Goal: Information Seeking & Learning: Learn about a topic

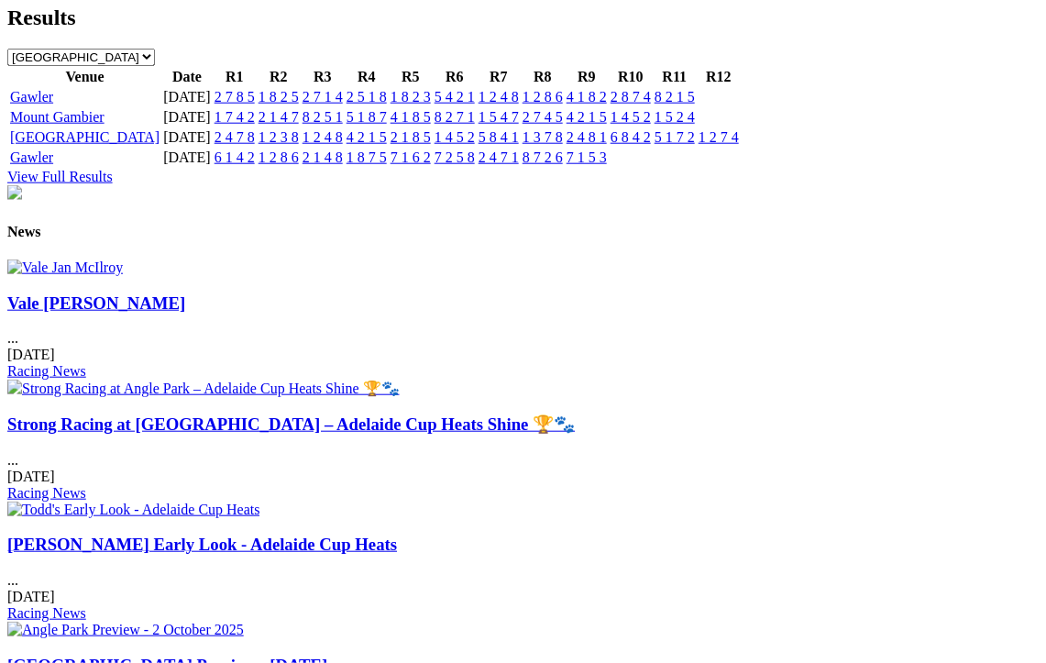
scroll to position [2096, 0]
click at [327, 655] on link "[GEOGRAPHIC_DATA] Preview - [DATE]" at bounding box center [167, 664] width 320 height 19
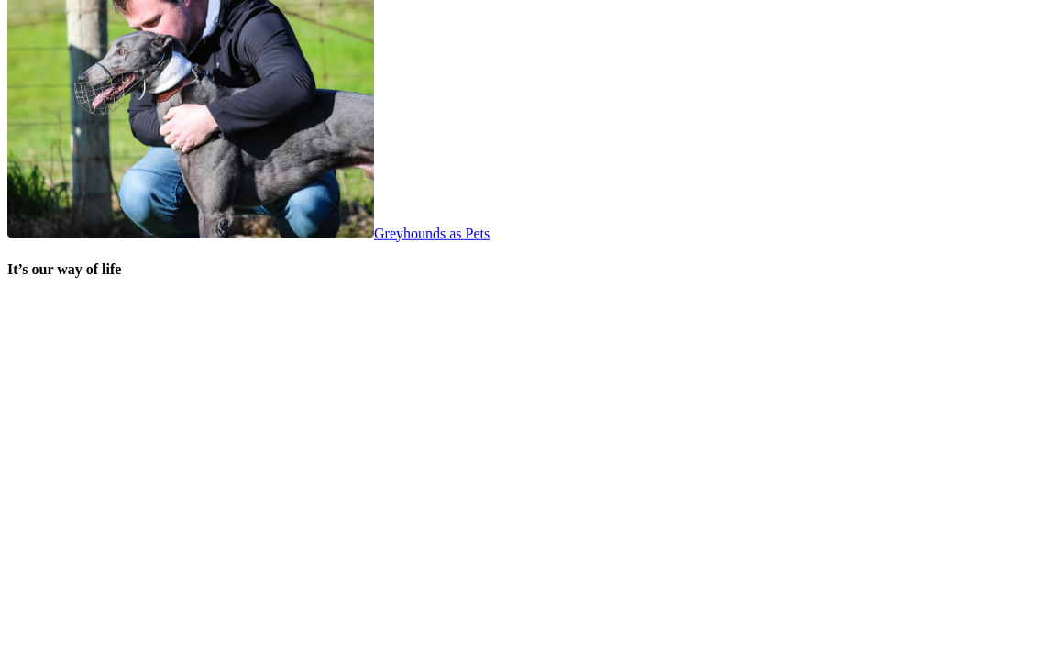
scroll to position [3590, 0]
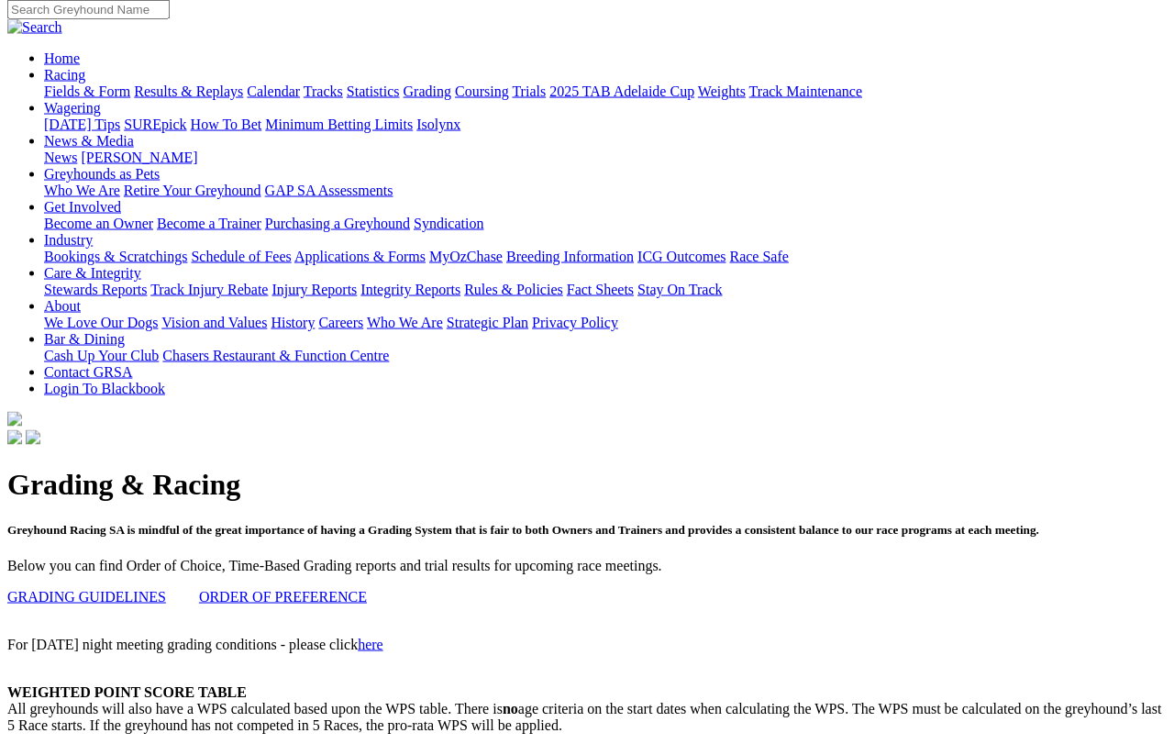
scroll to position [146, 0]
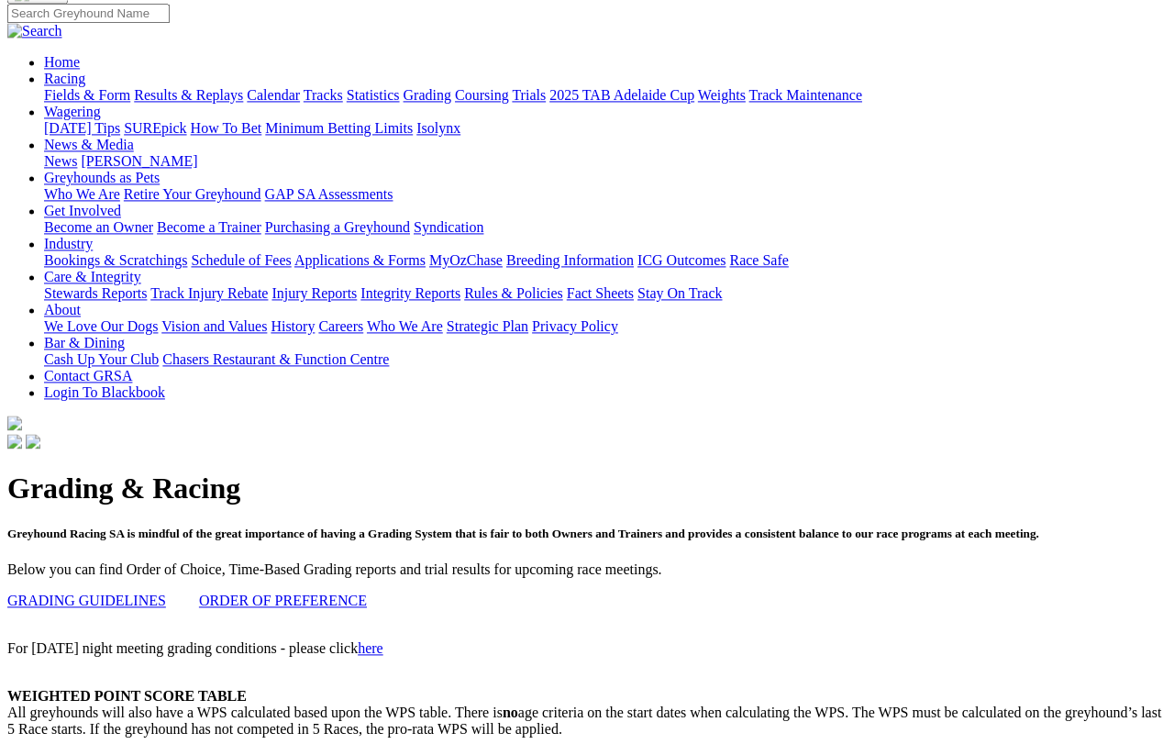
click at [121, 592] on link "GRADING GUIDELINES" at bounding box center [86, 600] width 159 height 16
click at [313, 592] on link "ORDER OF PREFERENCE" at bounding box center [283, 600] width 168 height 16
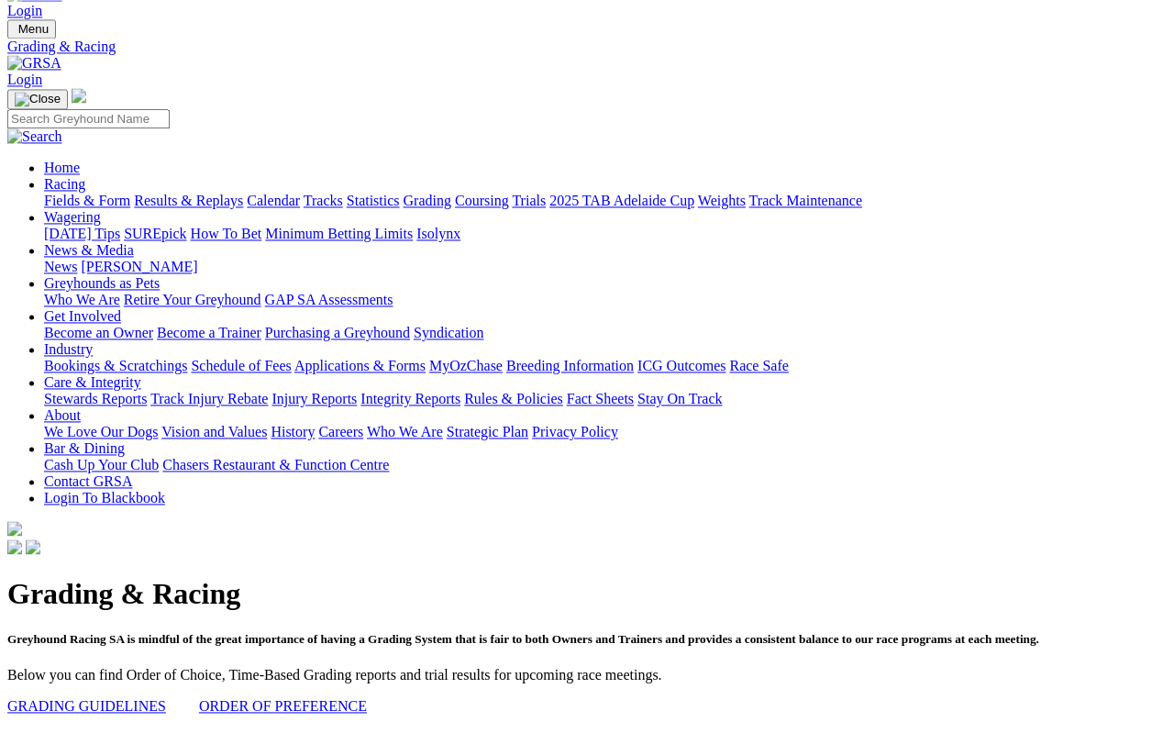
scroll to position [0, 0]
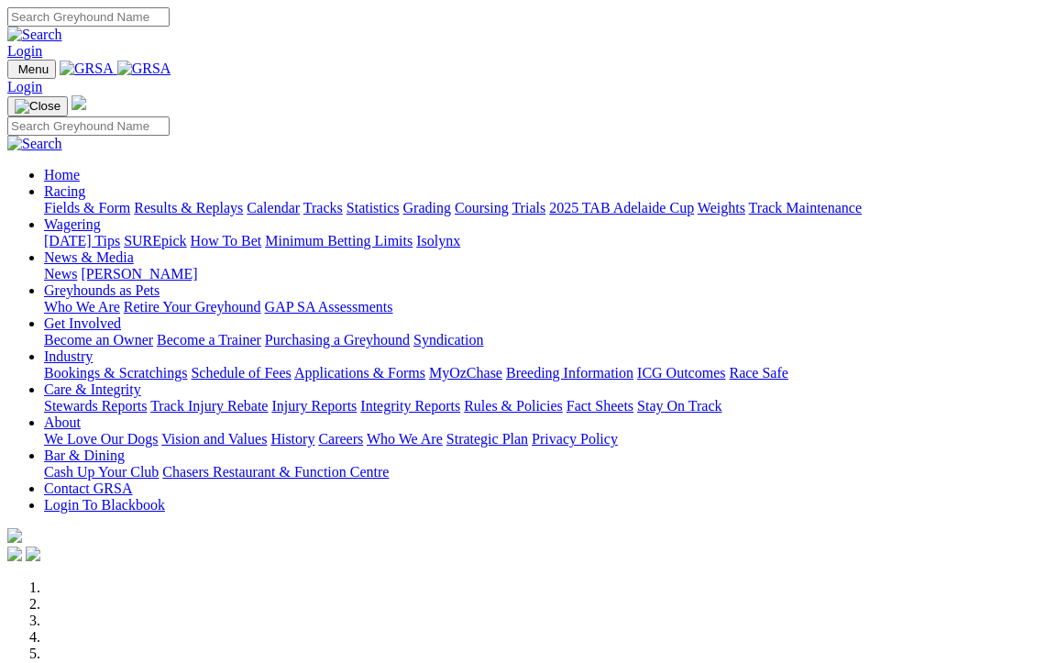
click at [85, 183] on link "Racing" at bounding box center [64, 191] width 41 height 16
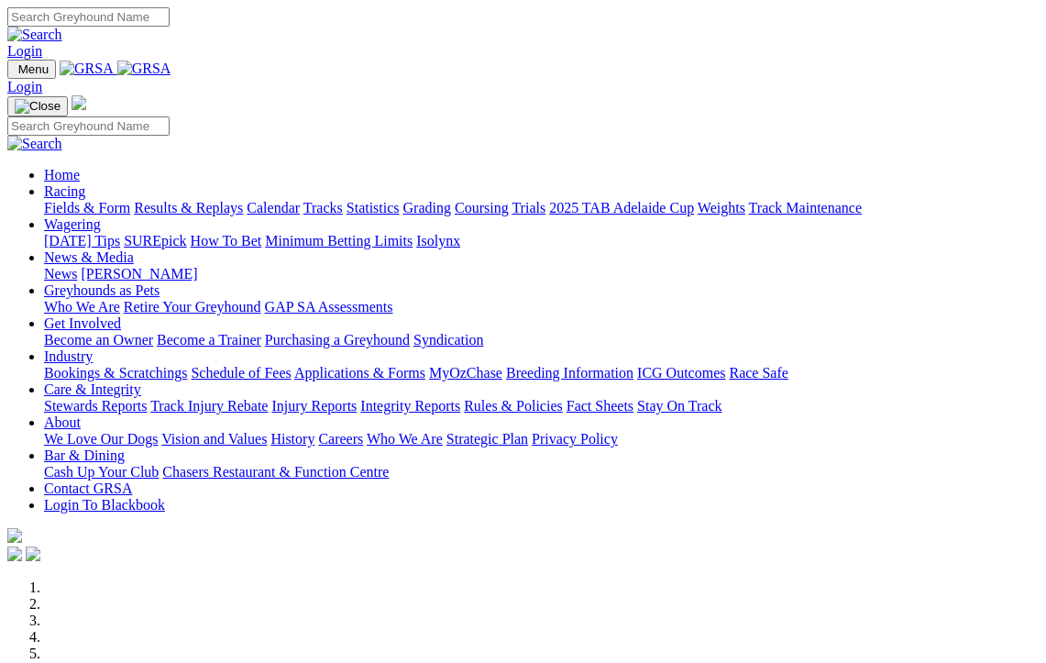
click at [343, 200] on link "Tracks" at bounding box center [323, 208] width 39 height 16
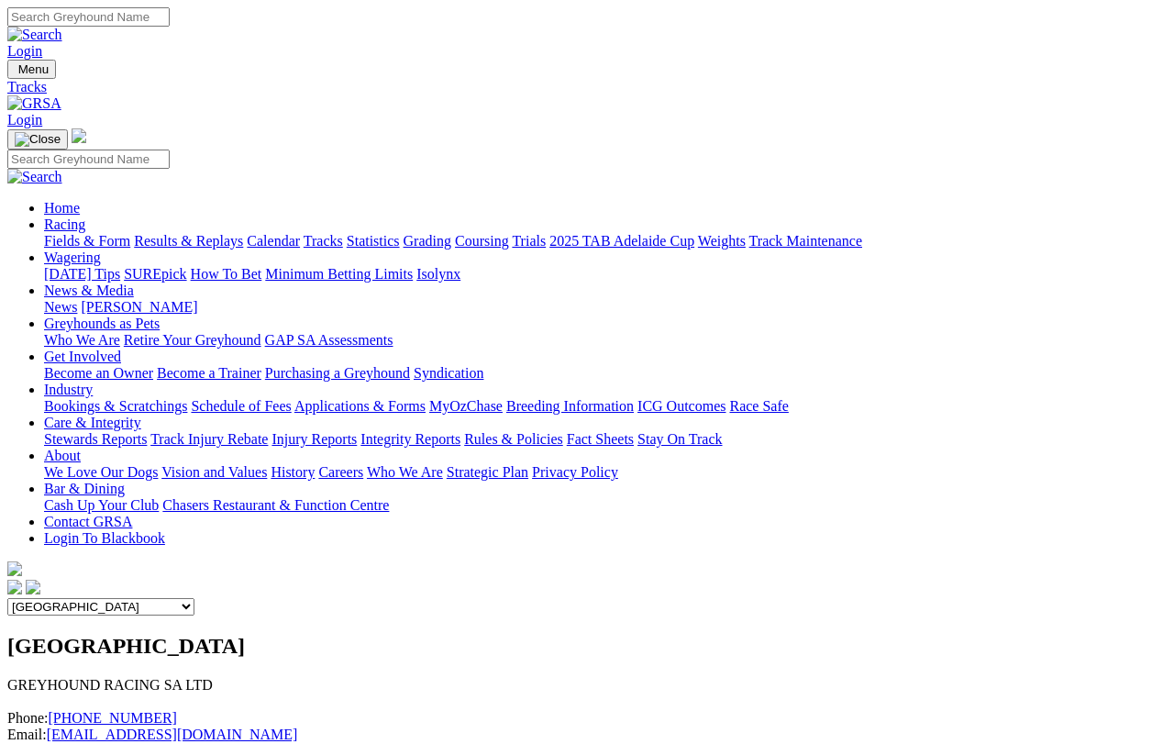
click at [194, 598] on select "Angle Park Gawler [GEOGRAPHIC_DATA] [PERSON_NAME][GEOGRAPHIC_DATA] [US_STATE] G…" at bounding box center [100, 606] width 187 height 17
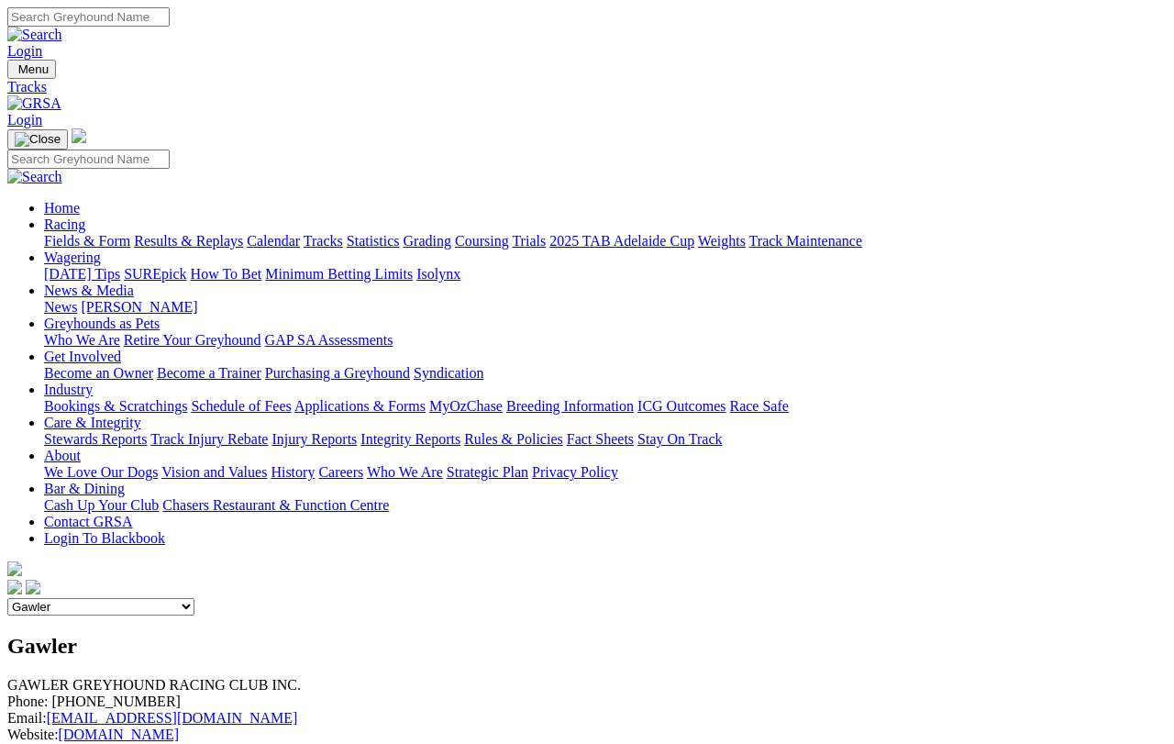
click at [194, 598] on select "Angle Park Gawler [GEOGRAPHIC_DATA] [PERSON_NAME][GEOGRAPHIC_DATA] [US_STATE] G…" at bounding box center [100, 606] width 187 height 17
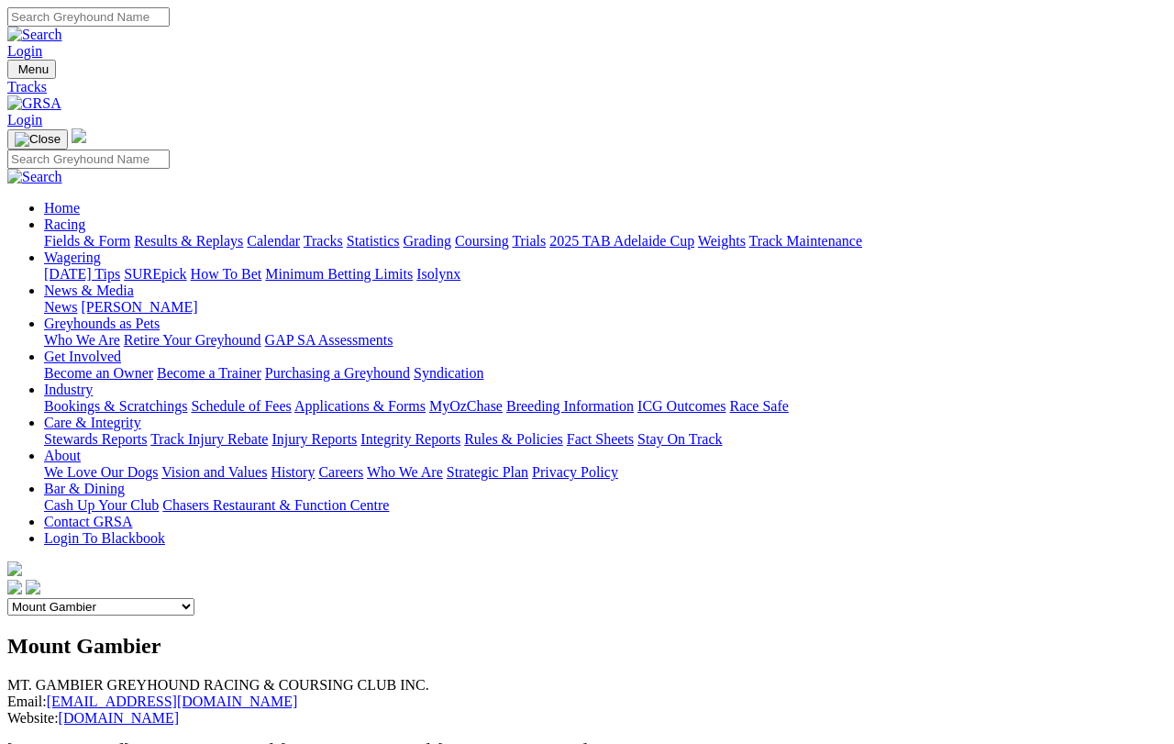
click at [194, 598] on select "Angle Park Gawler [GEOGRAPHIC_DATA] [PERSON_NAME][GEOGRAPHIC_DATA] [US_STATE] G…" at bounding box center [100, 606] width 187 height 17
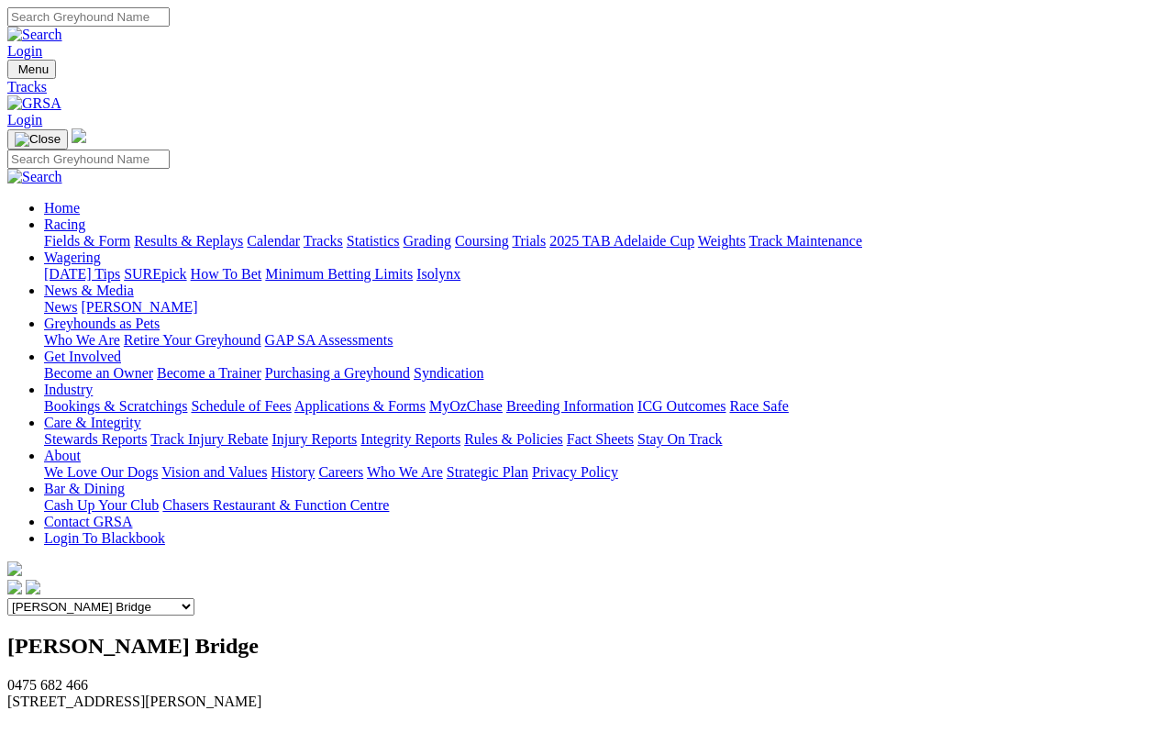
click at [194, 598] on select "Angle Park Gawler [GEOGRAPHIC_DATA] [PERSON_NAME][GEOGRAPHIC_DATA] [US_STATE] G…" at bounding box center [100, 606] width 187 height 17
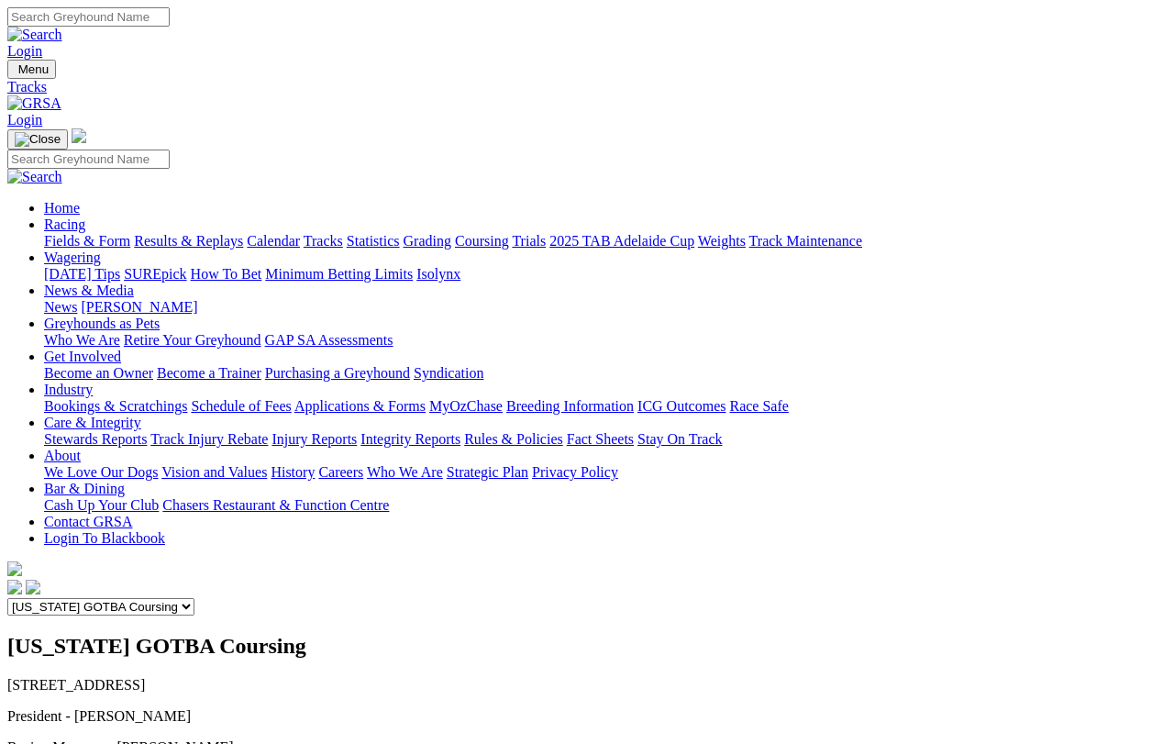
click at [194, 598] on select "Angle Park Gawler [GEOGRAPHIC_DATA] [PERSON_NAME][GEOGRAPHIC_DATA] [US_STATE] G…" at bounding box center [100, 606] width 187 height 17
select select "1"
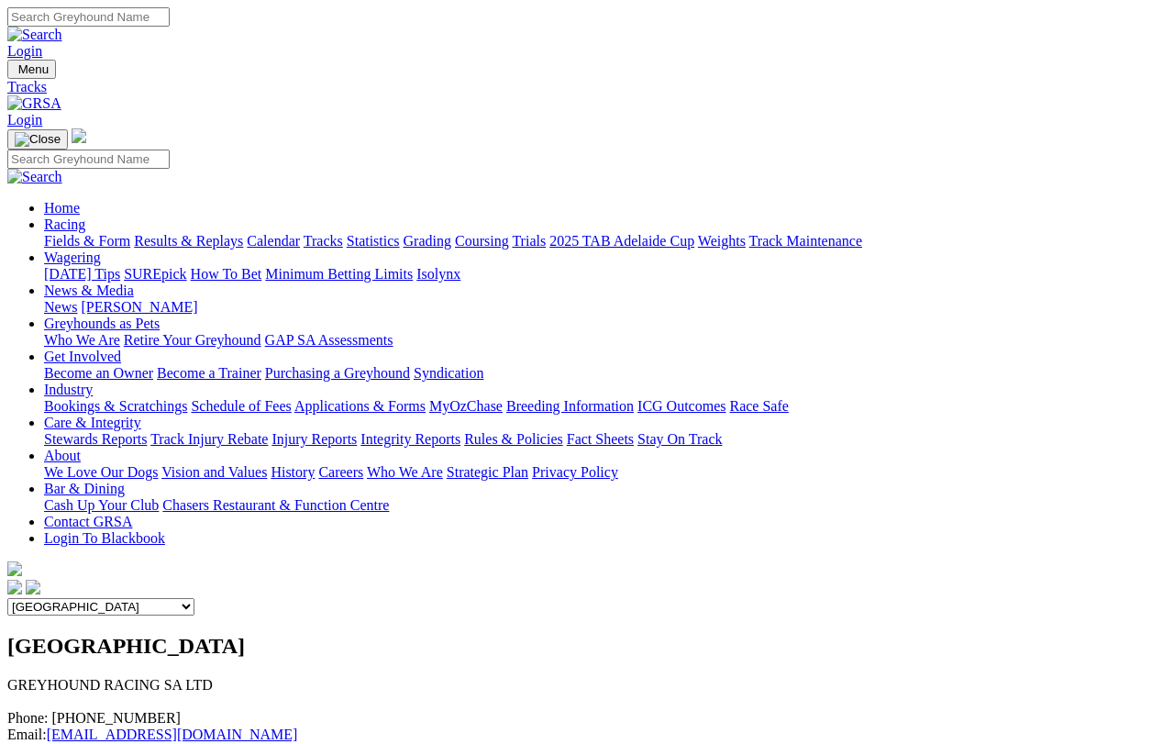
click at [400, 233] on link "Statistics" at bounding box center [373, 241] width 53 height 16
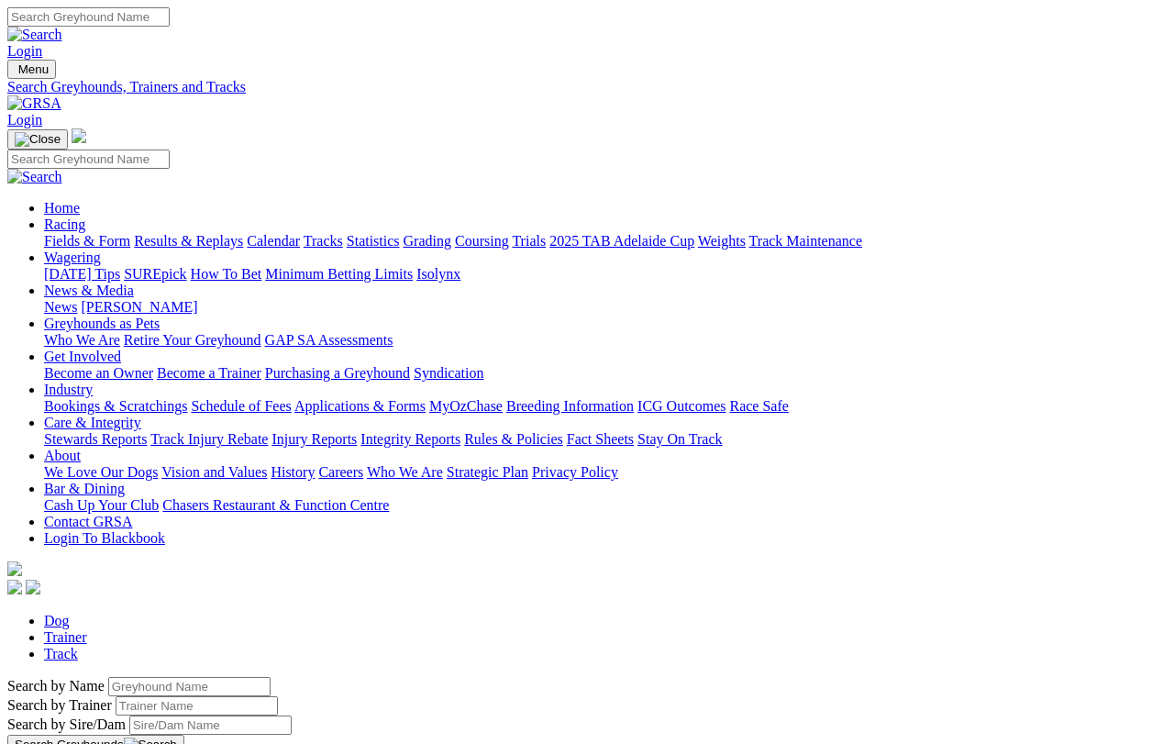
scroll to position [21, 0]
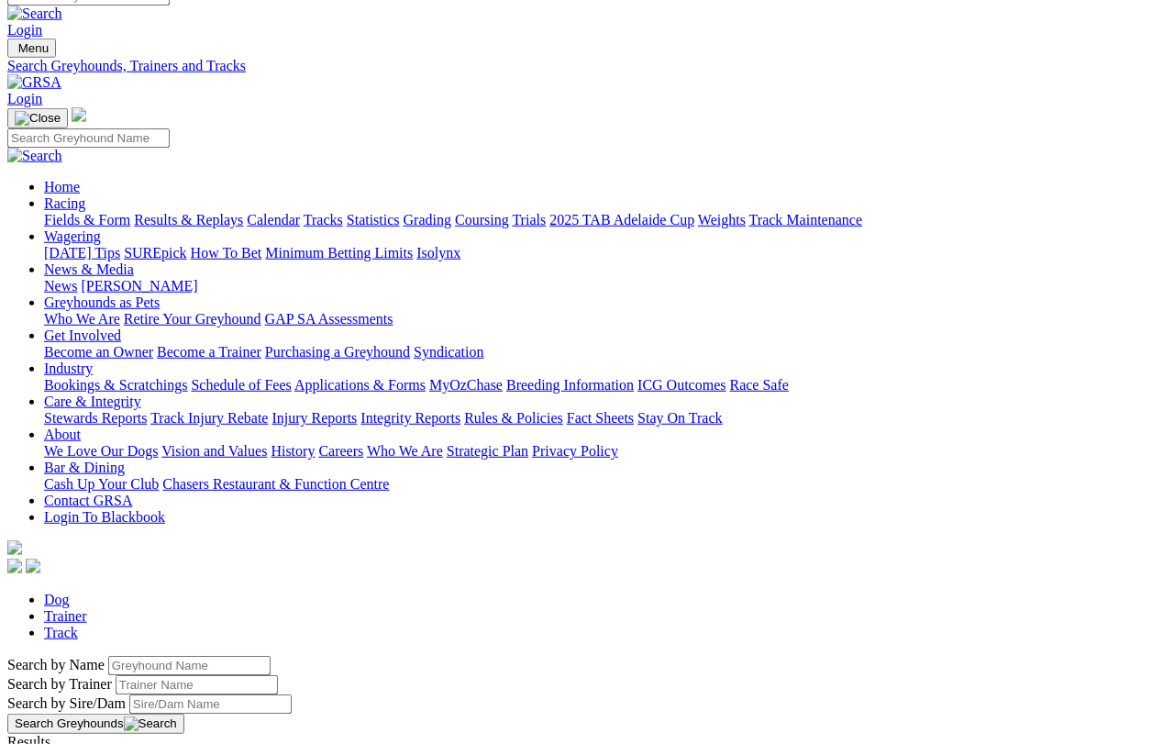
click at [271, 656] on input "Search by Greyhound name" at bounding box center [189, 665] width 162 height 19
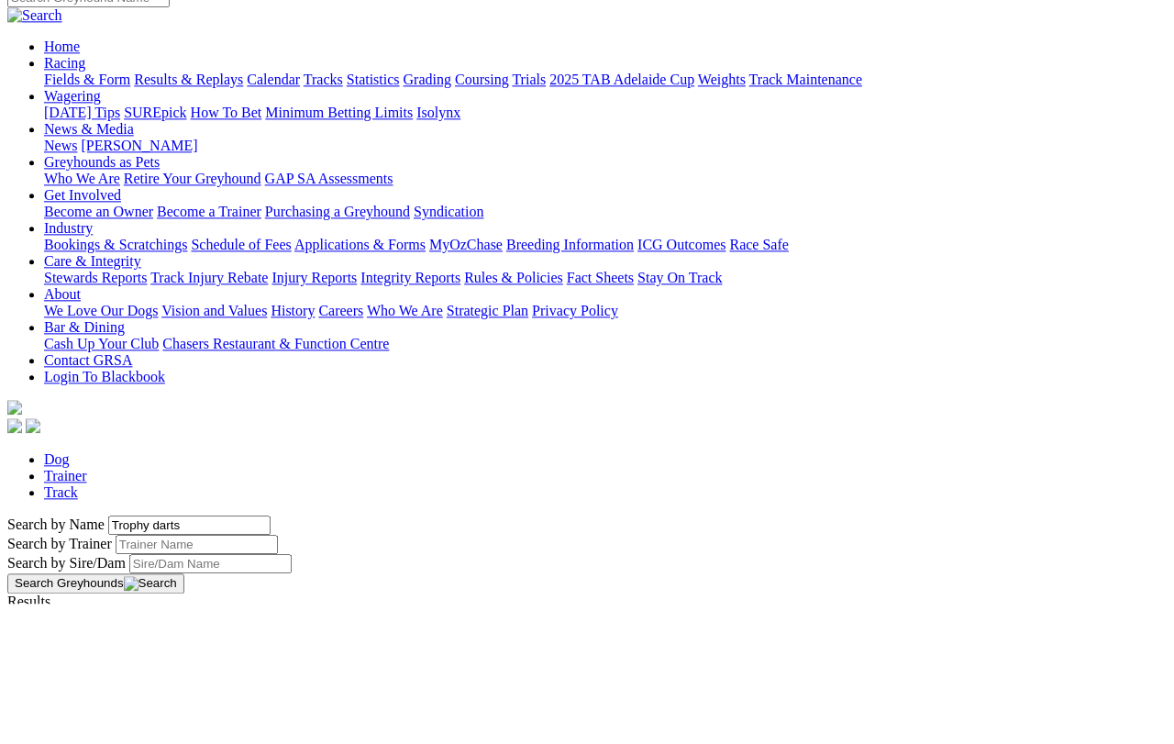
scroll to position [160, 0]
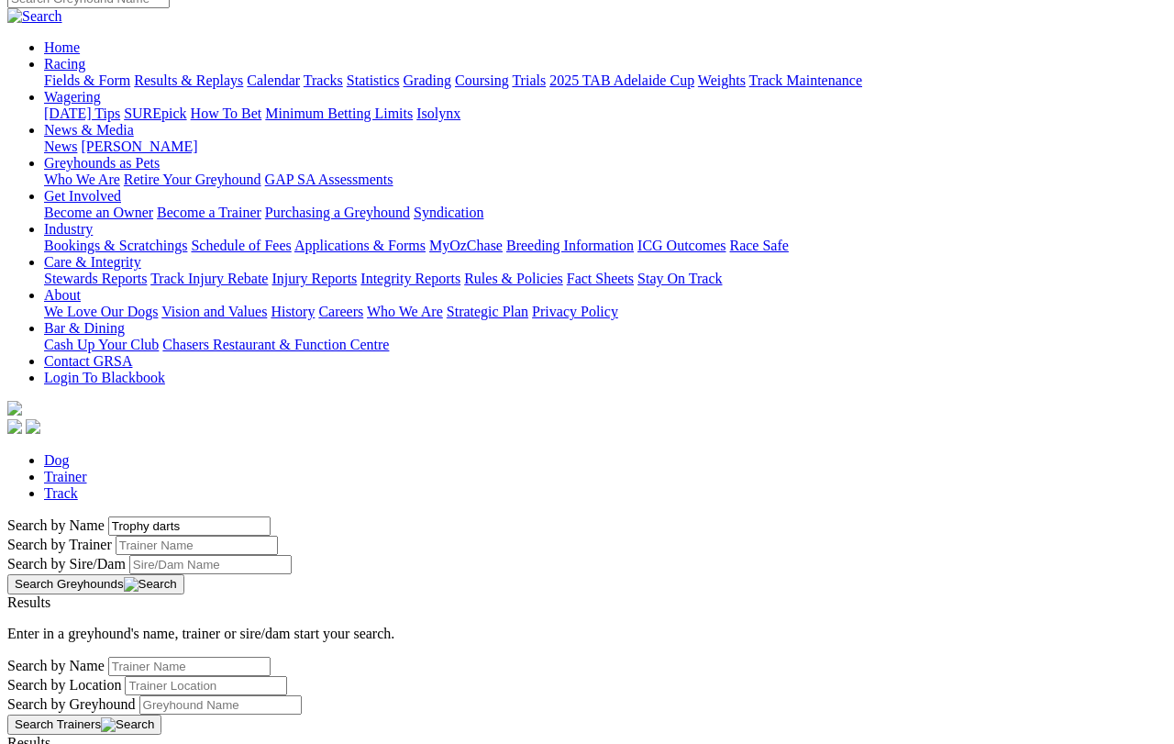
type input "Trophy darts"
click at [184, 574] on button "Search Greyhounds" at bounding box center [95, 584] width 177 height 20
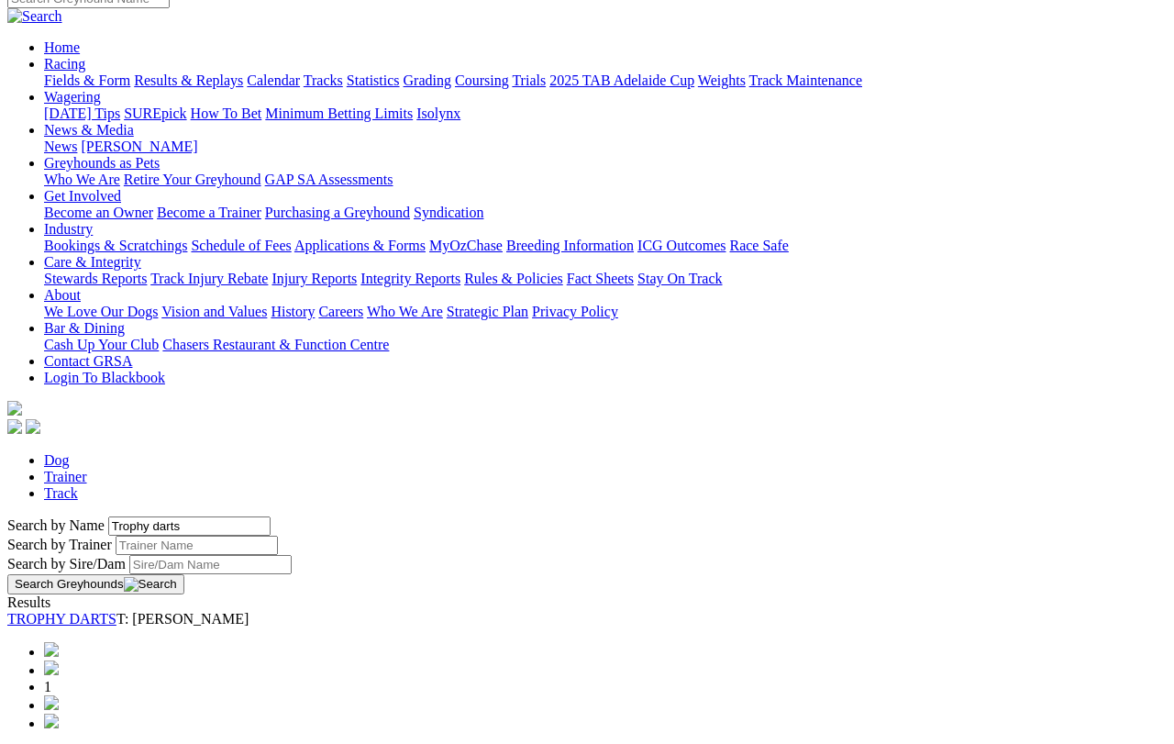
click at [116, 611] on link "TROPHY DARTS" at bounding box center [61, 619] width 109 height 16
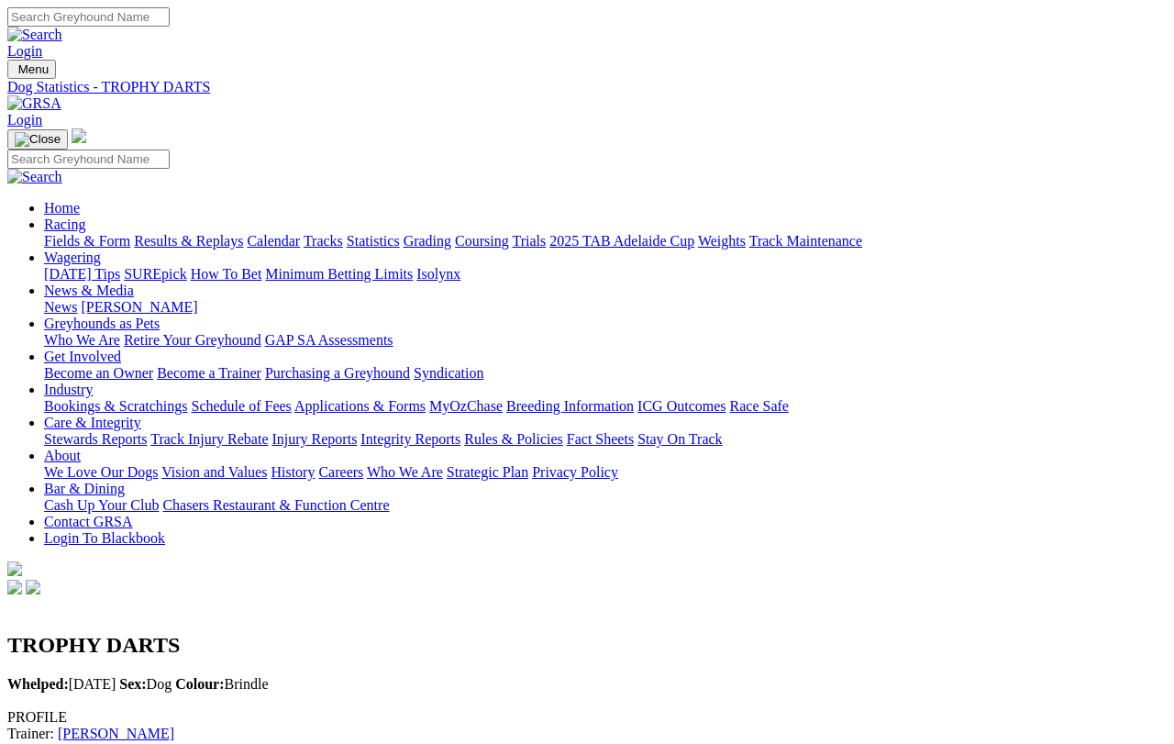
scroll to position [0, 9]
click at [451, 233] on link "Grading" at bounding box center [427, 241] width 48 height 16
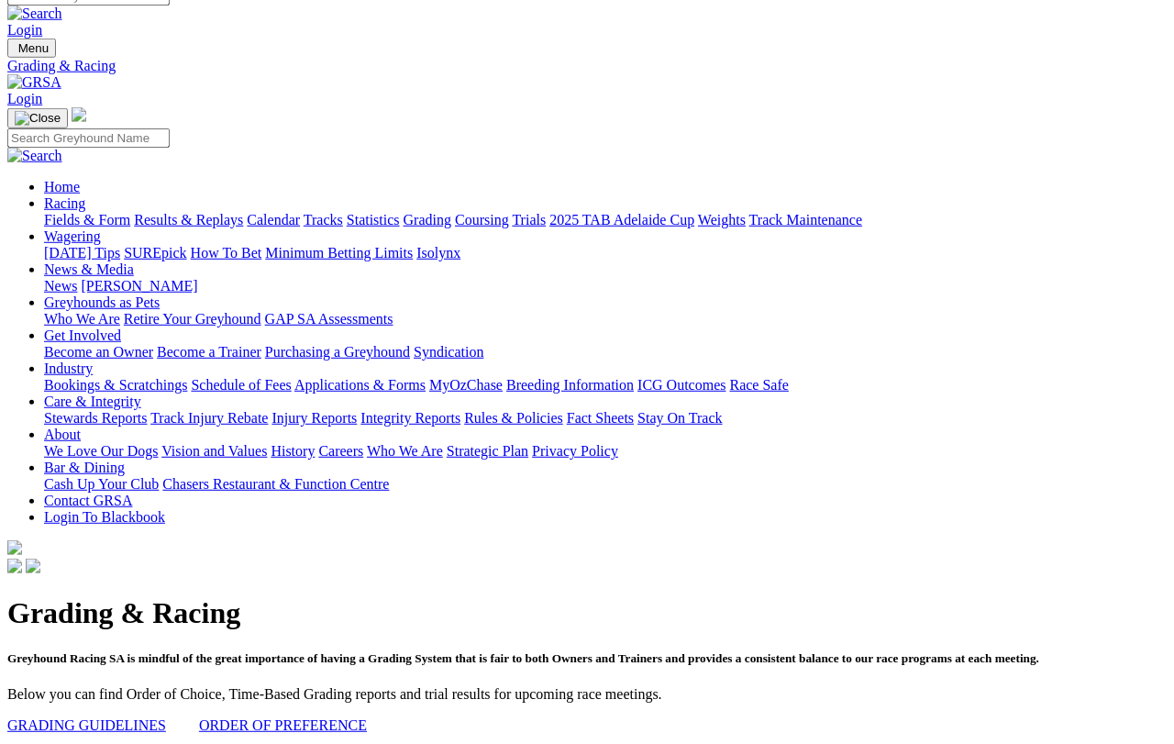
scroll to position [21, 0]
click at [509, 212] on link "Coursing" at bounding box center [482, 220] width 54 height 16
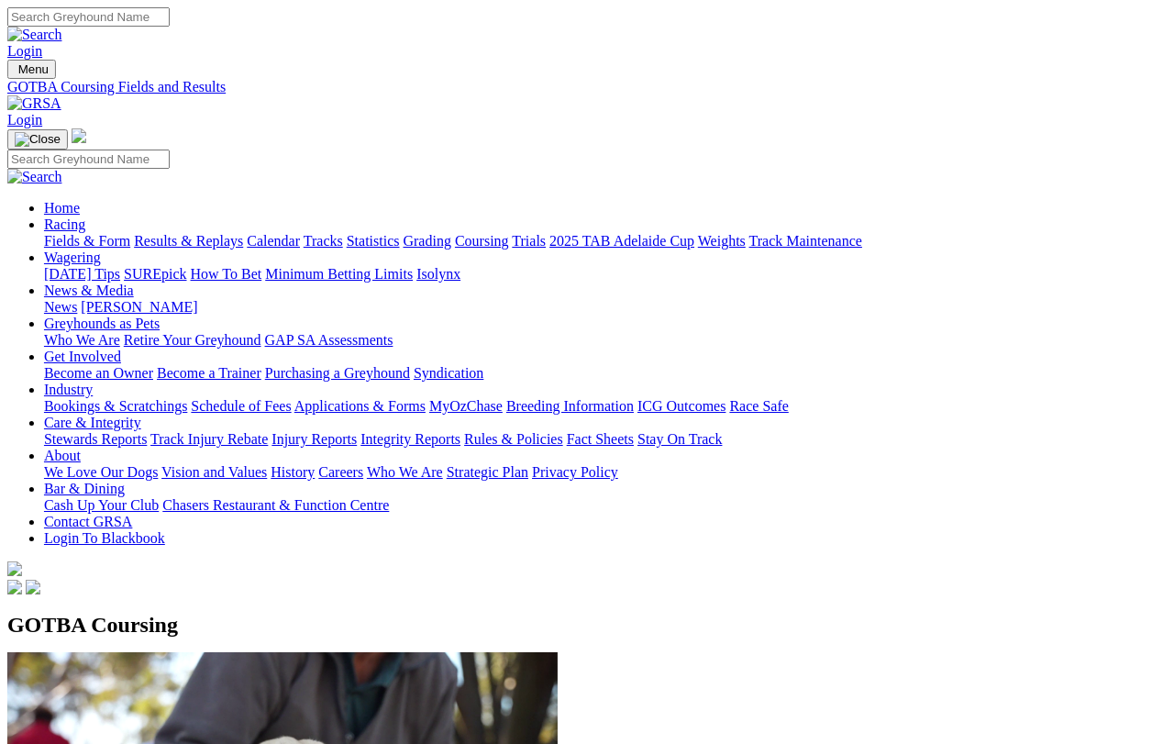
scroll to position [0, 6]
click at [546, 233] on link "Trials" at bounding box center [529, 241] width 34 height 16
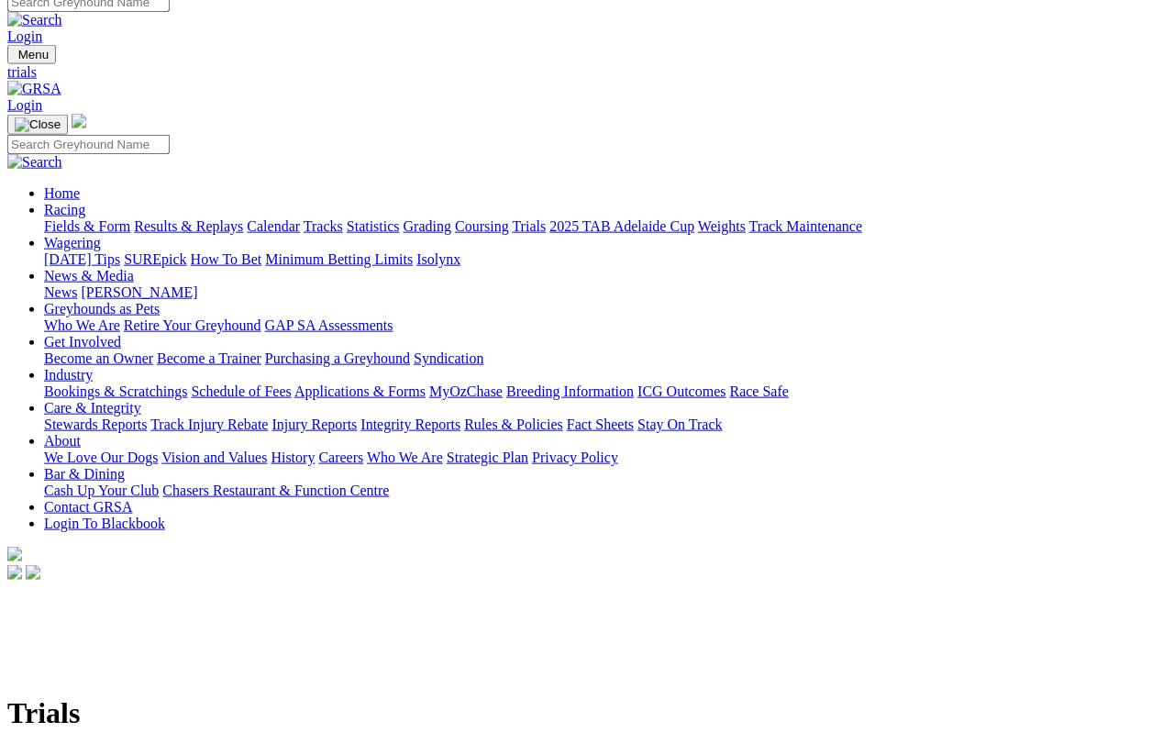
scroll to position [15, 0]
click at [694, 218] on link "2025 TAB Adelaide Cup" at bounding box center [621, 226] width 145 height 16
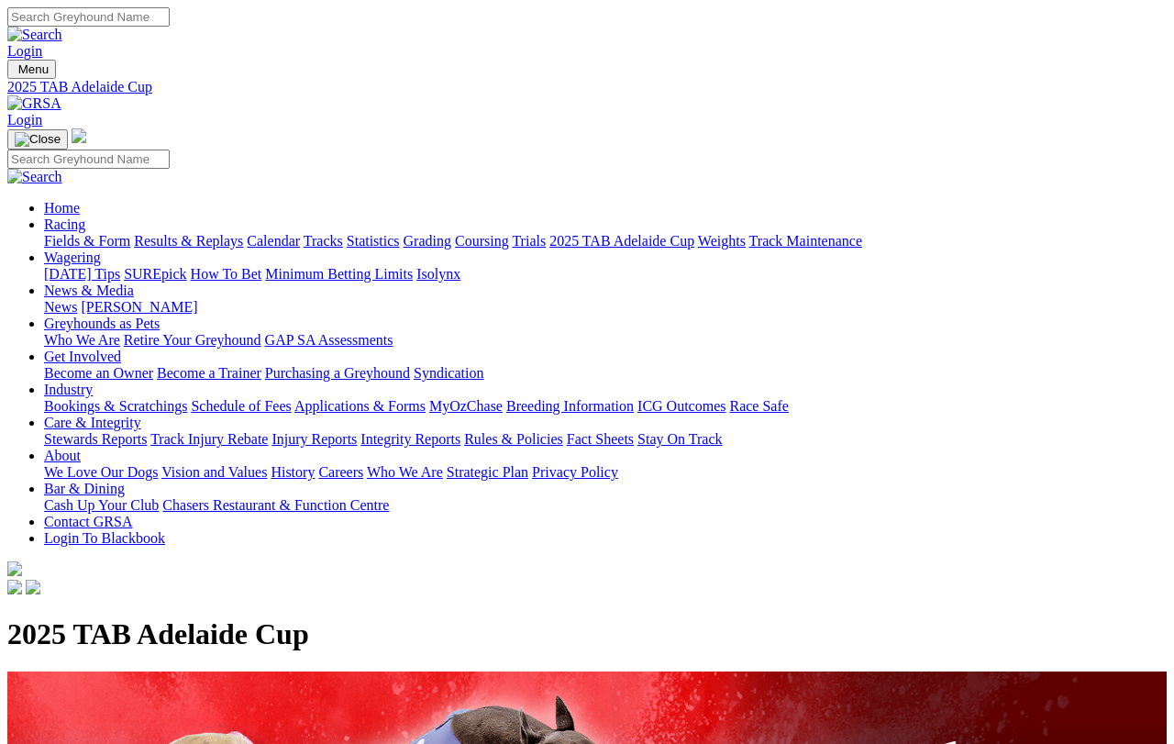
click at [101, 249] on link "Wagering" at bounding box center [72, 257] width 57 height 16
click at [134, 282] on link "News & Media" at bounding box center [89, 290] width 90 height 16
click at [77, 299] on link "News" at bounding box center [60, 307] width 33 height 16
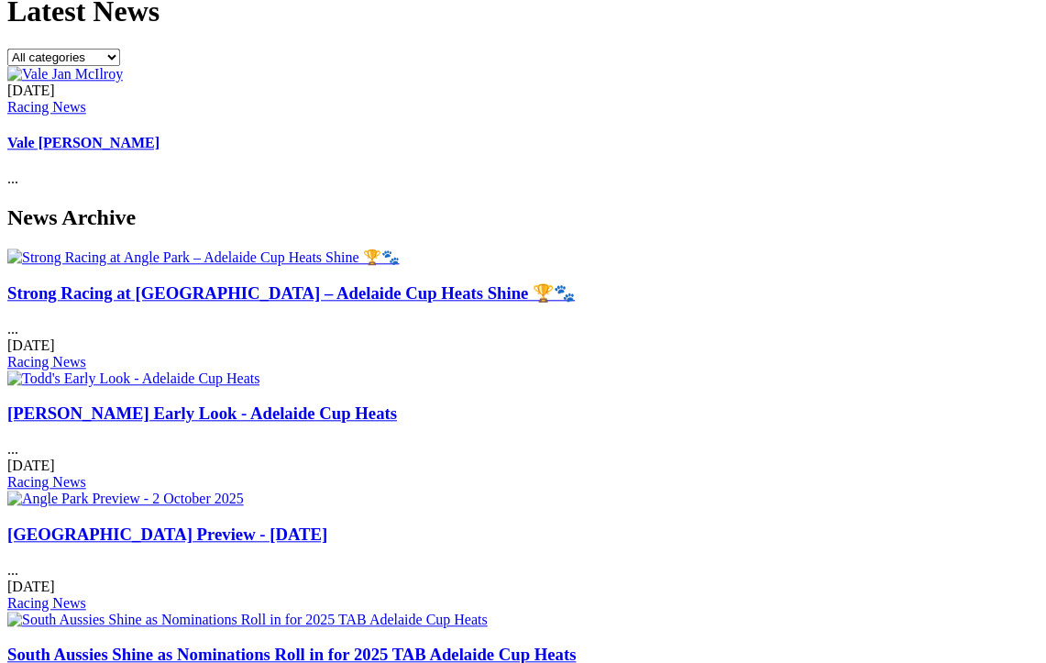
scroll to position [620, 0]
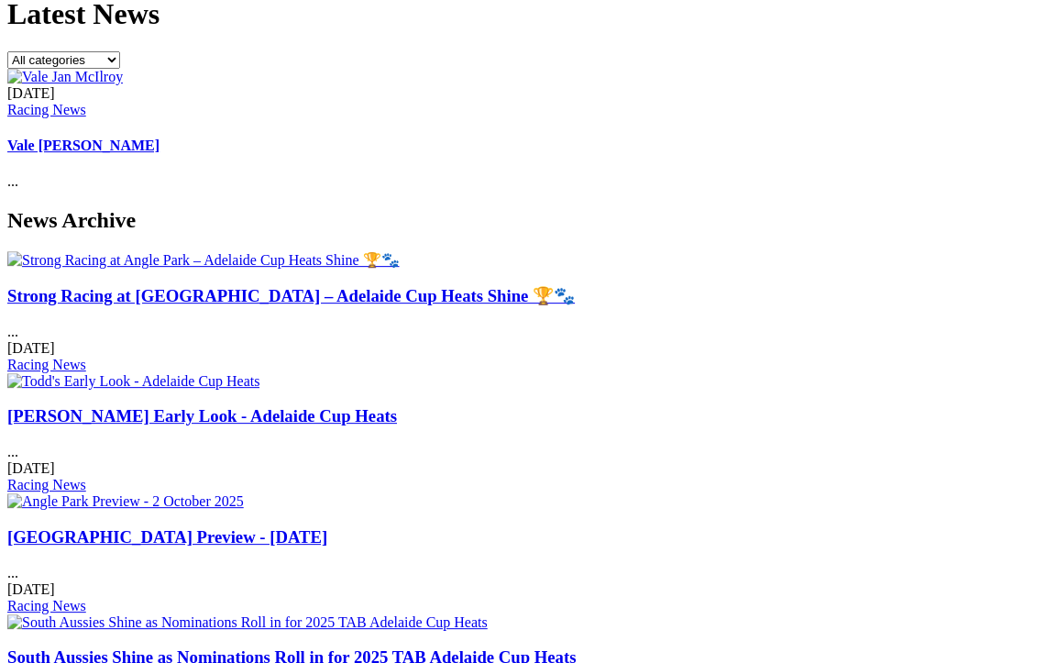
click at [327, 527] on link "Angle Park Preview - 2 October 2025" at bounding box center [167, 536] width 320 height 19
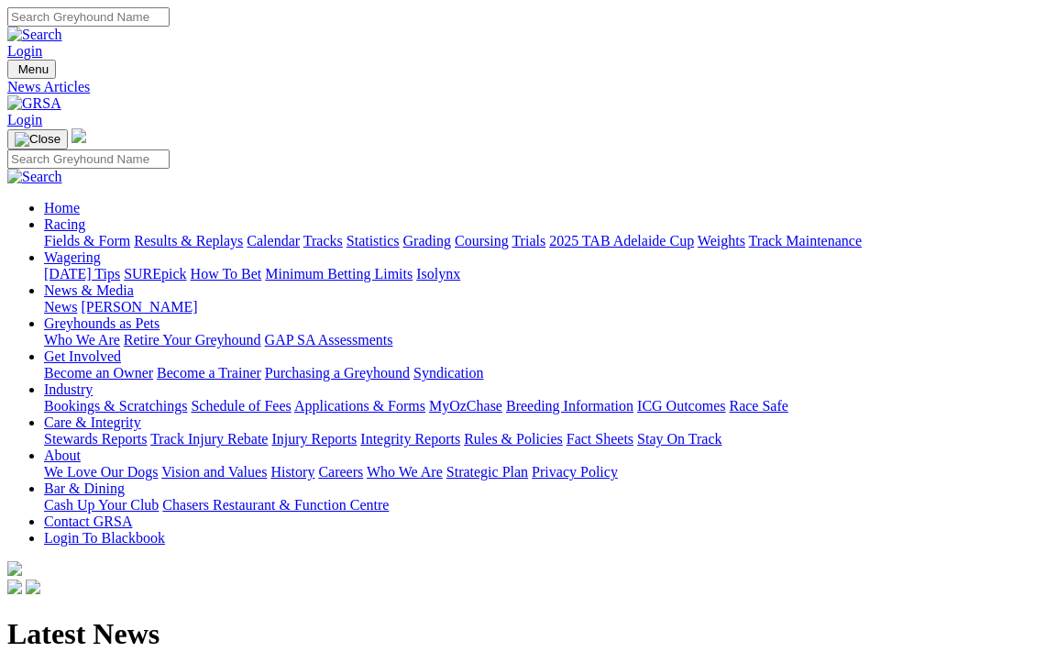
click at [197, 299] on link "[PERSON_NAME]" at bounding box center [139, 307] width 116 height 16
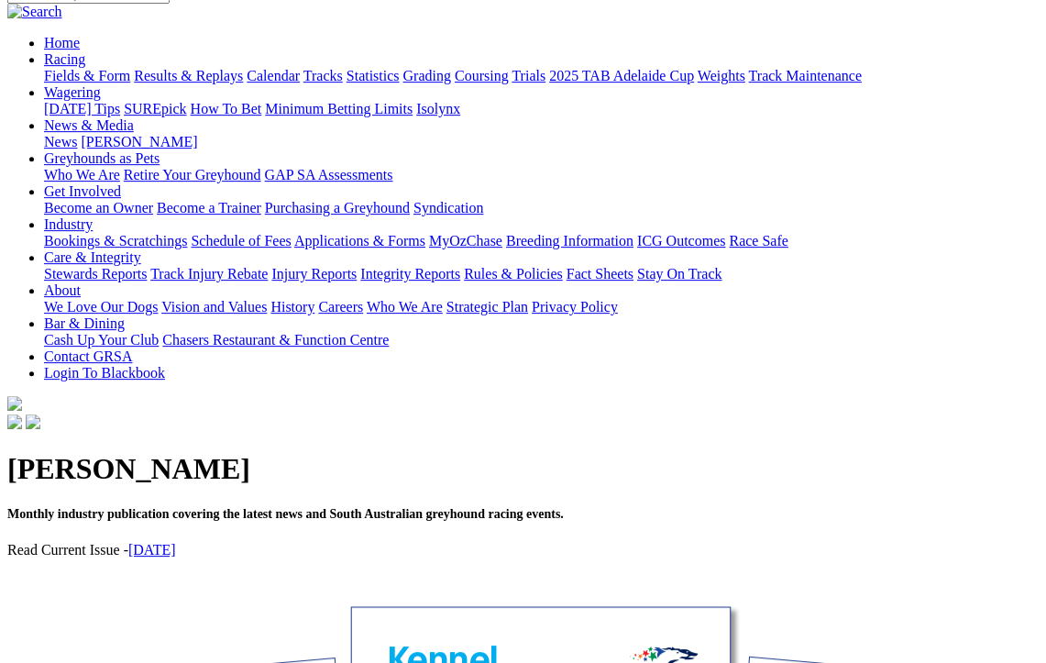
scroll to position [171, 0]
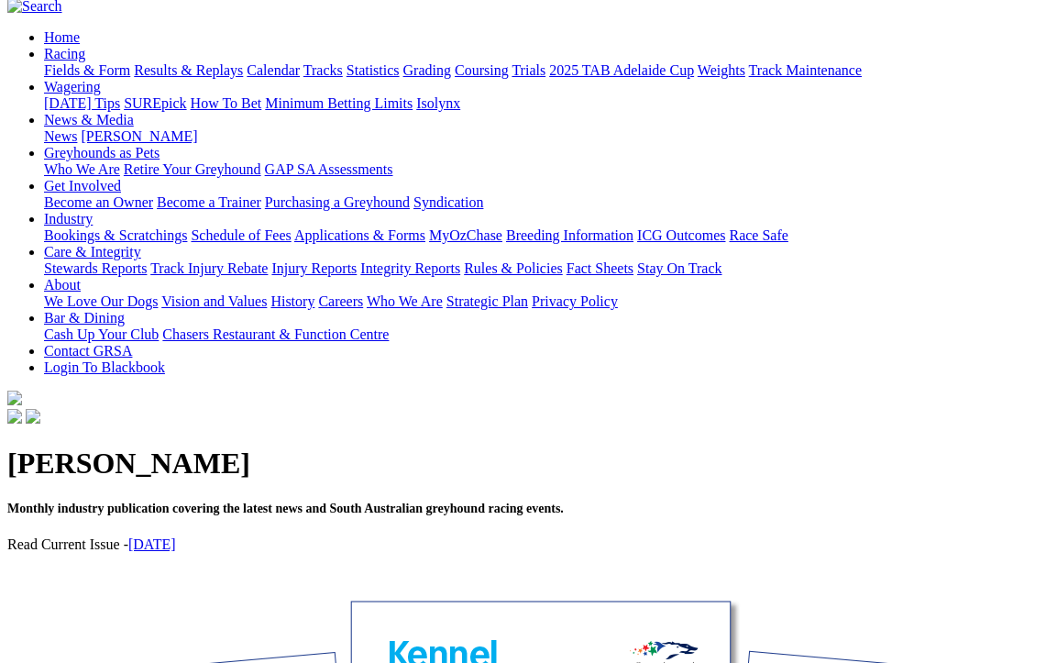
click at [176, 536] on link "[DATE]" at bounding box center [152, 544] width 48 height 16
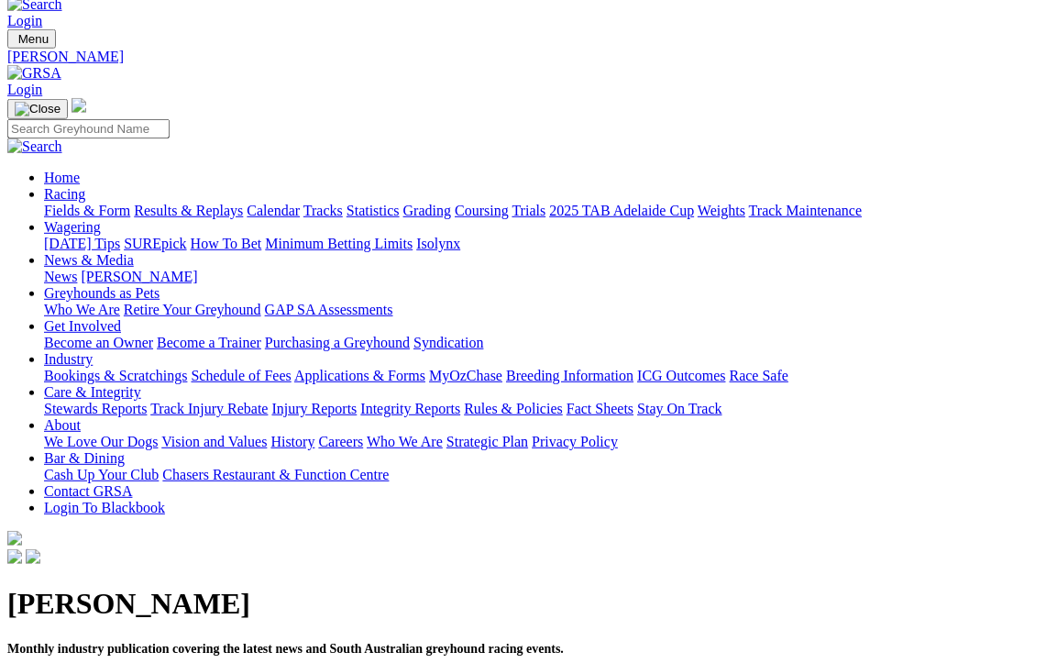
scroll to position [0, 0]
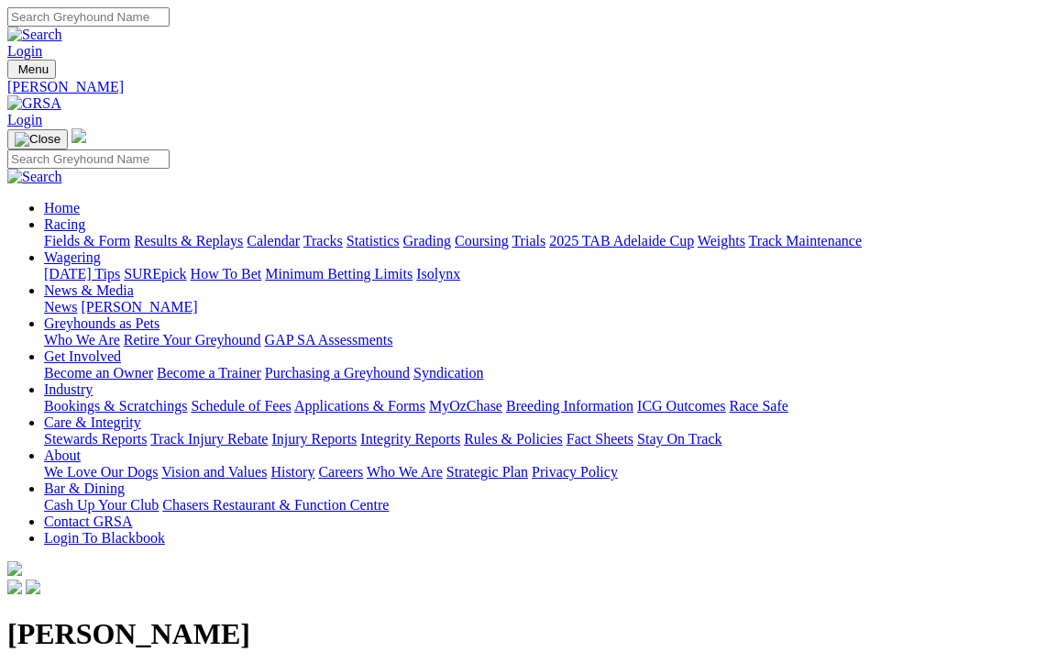
click at [160, 315] on link "Greyhounds as Pets" at bounding box center [102, 323] width 116 height 16
click at [121, 348] on link "Get Involved" at bounding box center [82, 356] width 77 height 16
click at [93, 381] on link "Industry" at bounding box center [68, 389] width 49 height 16
click at [141, 414] on link "Care & Integrity" at bounding box center [92, 422] width 97 height 16
click at [81, 448] on link "About" at bounding box center [62, 456] width 37 height 16
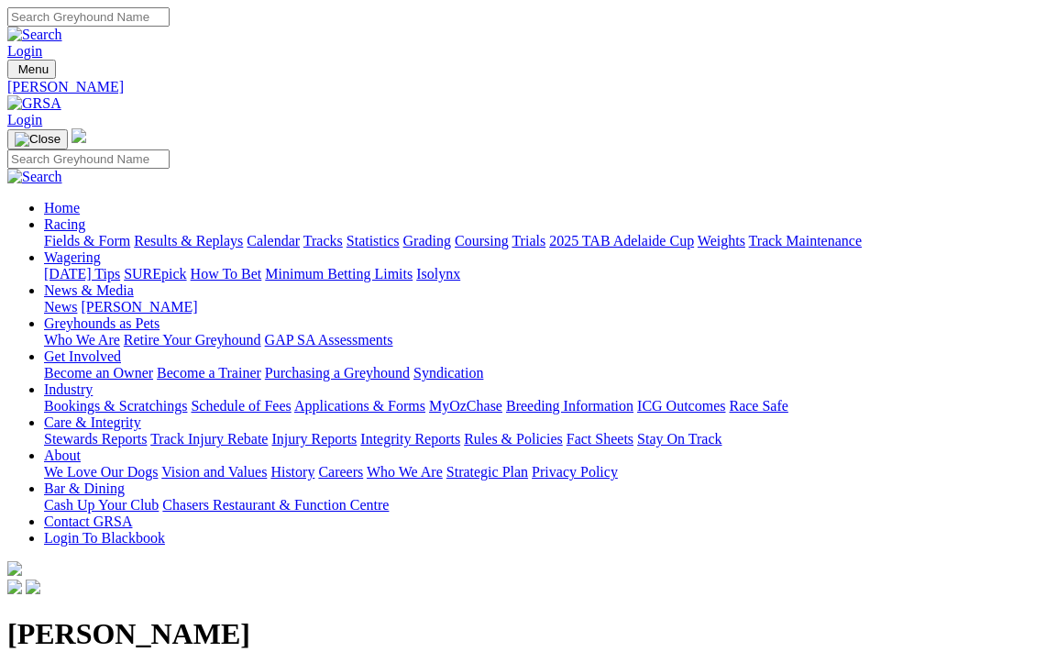
click at [125, 481] on link "Bar & Dining" at bounding box center [84, 489] width 81 height 16
click at [389, 497] on link "Chasers Restaurant & Function Centre" at bounding box center [275, 505] width 227 height 16
